Goal: Transaction & Acquisition: Purchase product/service

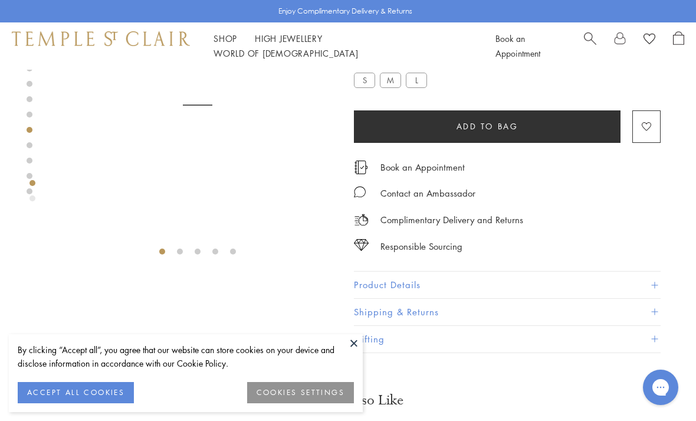
scroll to position [70, 0]
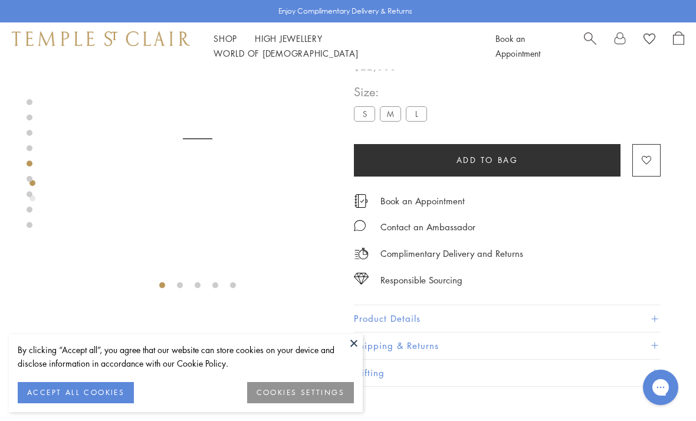
click at [81, 395] on button "ACCEPT ALL COOKIES" at bounding box center [76, 392] width 116 height 21
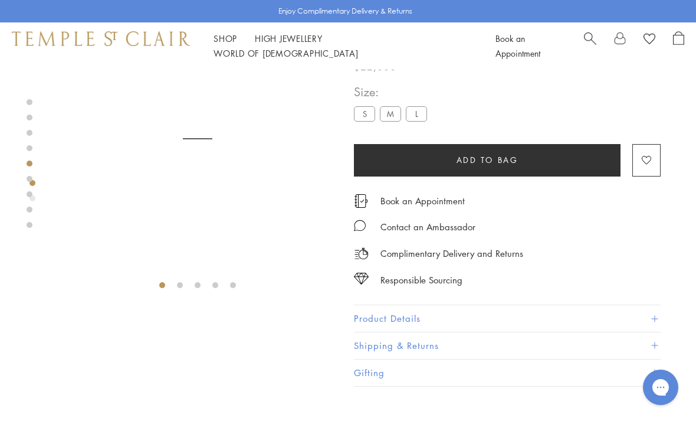
click at [391, 117] on label "M" at bounding box center [390, 113] width 21 height 15
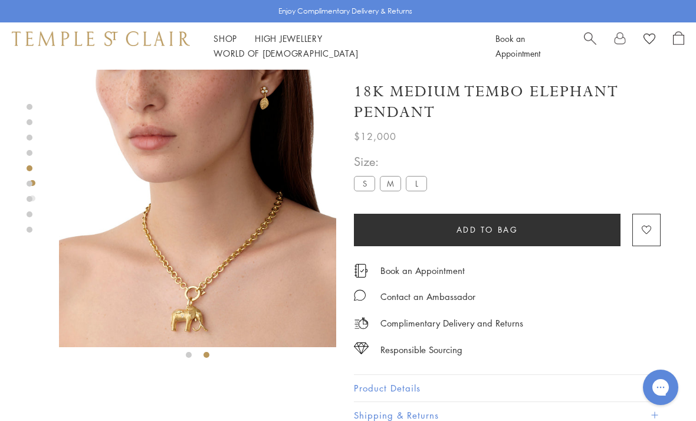
click at [409, 191] on label "L" at bounding box center [416, 183] width 21 height 15
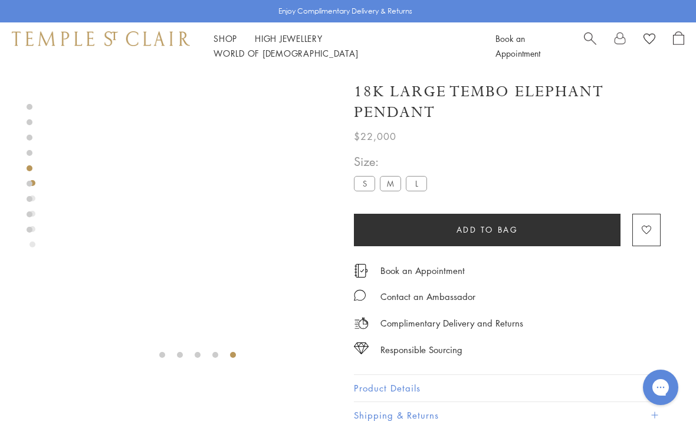
scroll to position [15, 0]
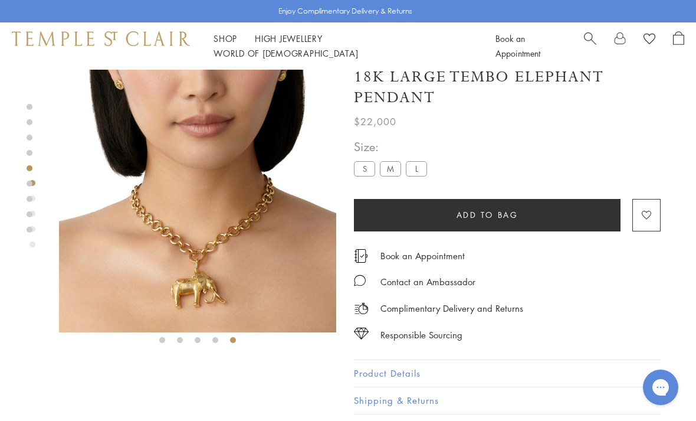
click at [366, 164] on label "S" at bounding box center [364, 168] width 21 height 15
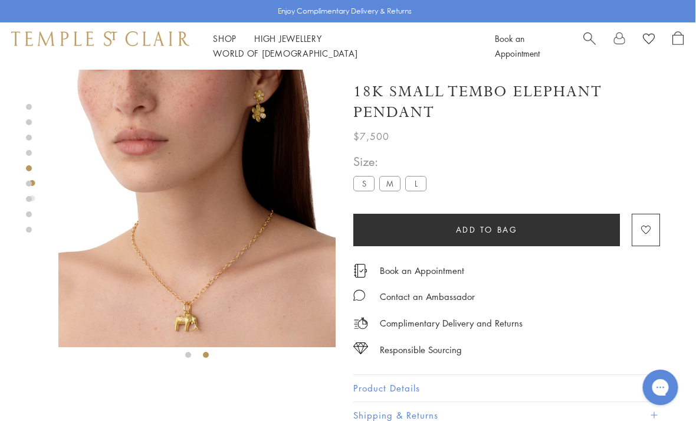
scroll to position [0, 1]
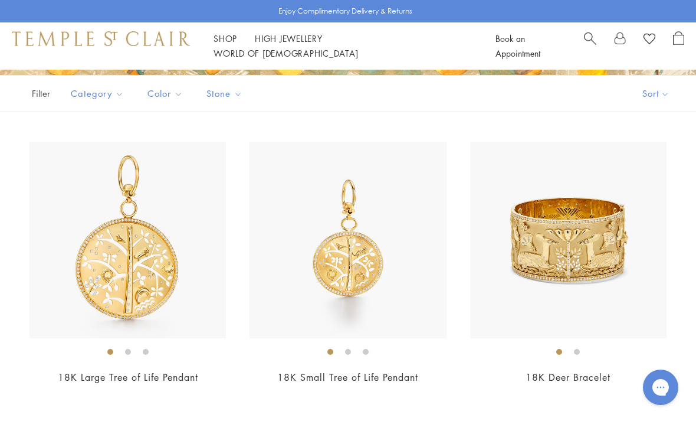
scroll to position [230, 0]
click at [357, 265] on img at bounding box center [348, 240] width 196 height 196
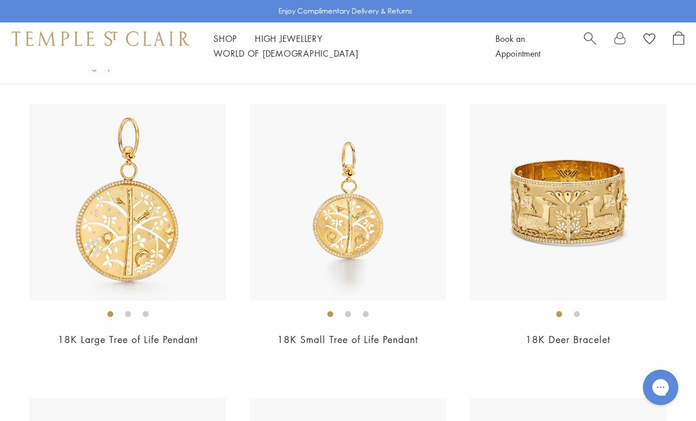
click at [93, 238] on img at bounding box center [127, 202] width 196 height 196
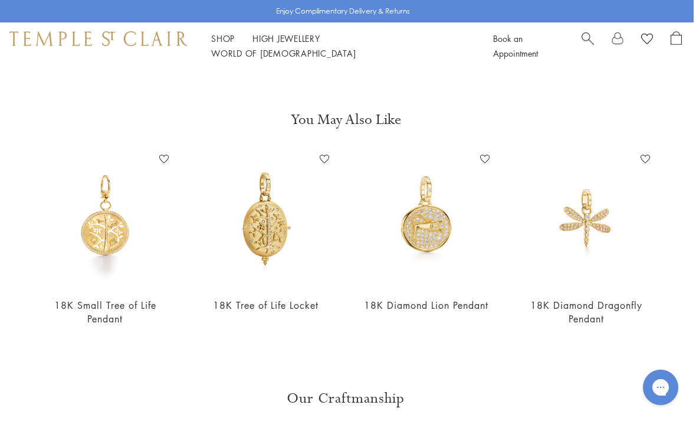
scroll to position [546, 2]
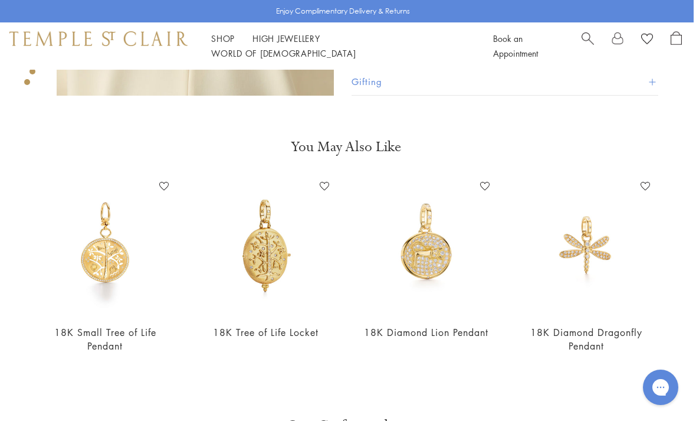
click at [269, 260] on img at bounding box center [265, 245] width 137 height 137
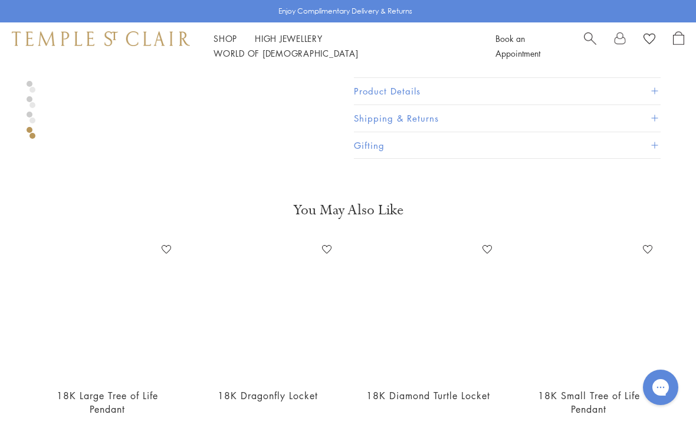
scroll to position [1071, 0]
